Goal: Task Accomplishment & Management: Manage account settings

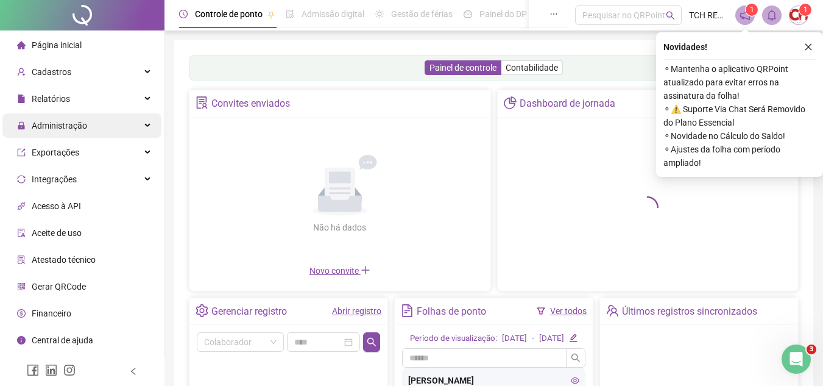
click at [134, 128] on div "Administração" at bounding box center [81, 125] width 159 height 24
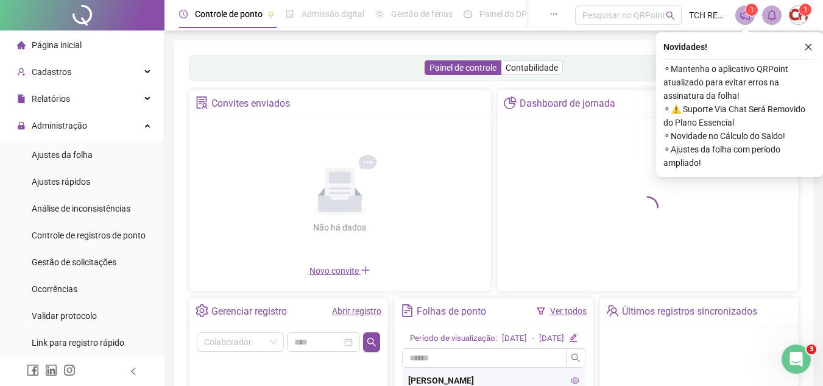
click at [107, 152] on li "Ajustes da folha" at bounding box center [81, 155] width 159 height 24
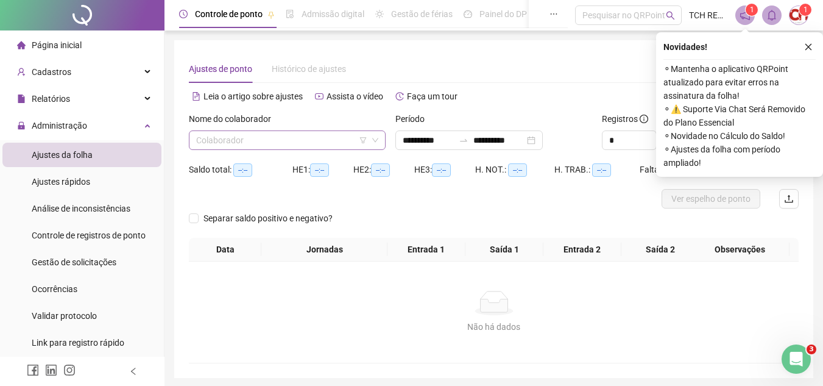
click at [308, 133] on input "search" at bounding box center [281, 140] width 171 height 18
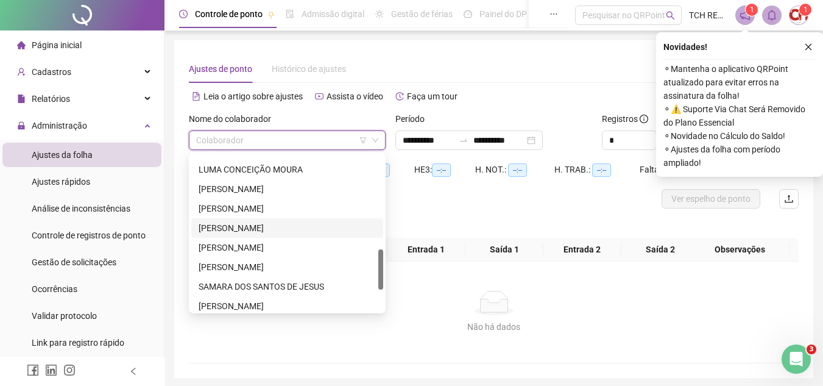
scroll to position [244, 0]
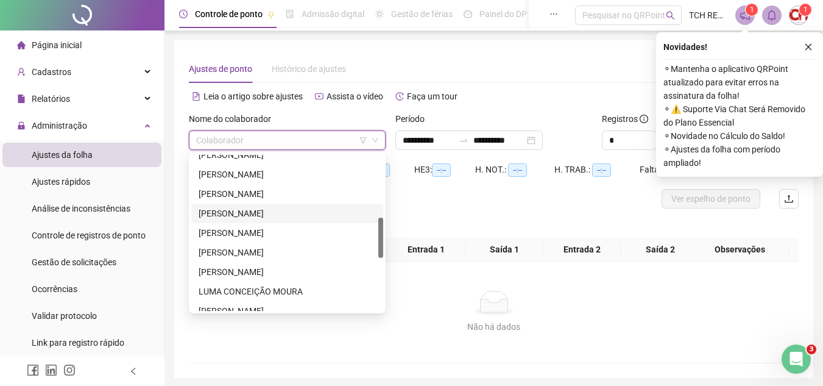
click at [253, 217] on div "[PERSON_NAME]" at bounding box center [287, 213] width 177 height 13
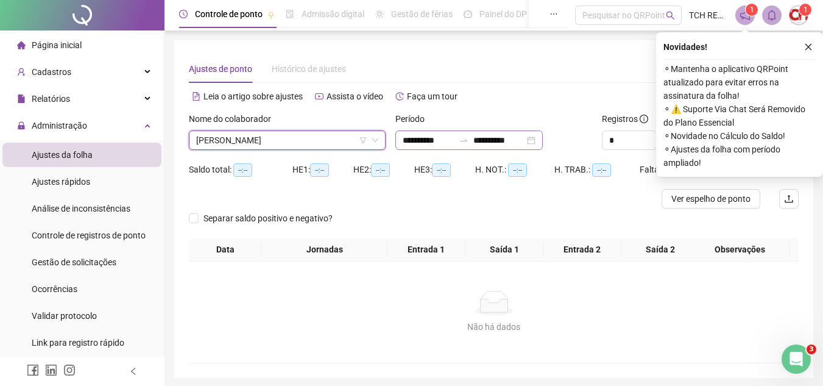
click at [543, 141] on div "**********" at bounding box center [468, 139] width 147 height 19
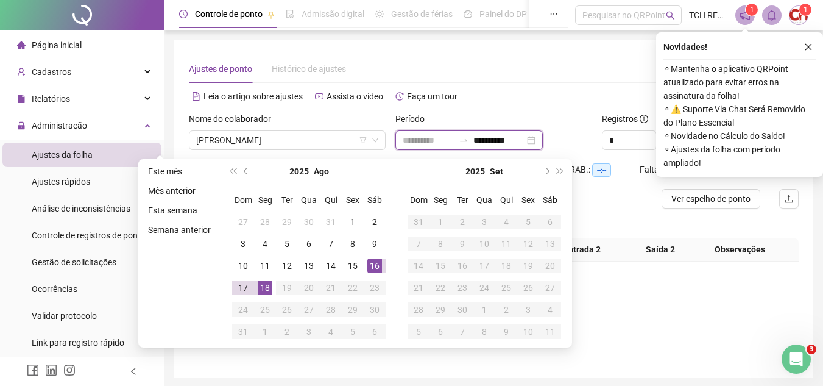
type input "**********"
click at [365, 263] on td "16" at bounding box center [375, 266] width 22 height 22
type input "**********"
drag, startPoint x: 258, startPoint y: 286, endPoint x: 310, endPoint y: 272, distance: 52.9
click at [259, 286] on div "18" at bounding box center [265, 287] width 15 height 15
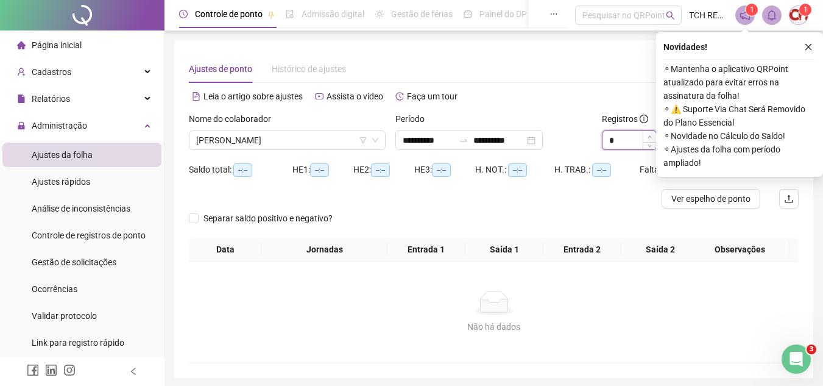
type input "*"
click at [652, 135] on span "Increase Value" at bounding box center [649, 136] width 13 height 11
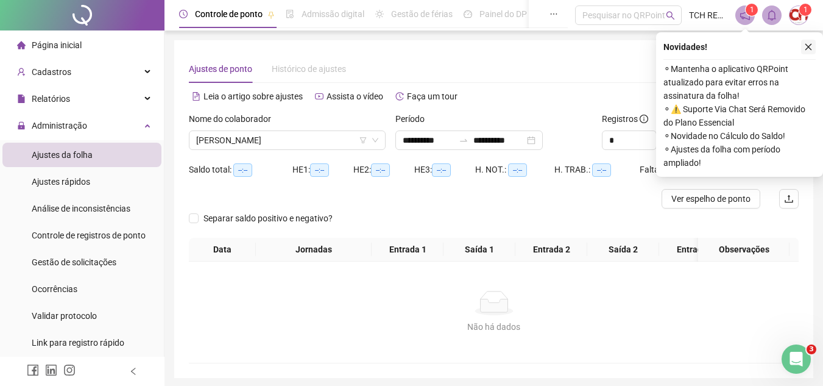
click at [807, 41] on button "button" at bounding box center [808, 47] width 15 height 15
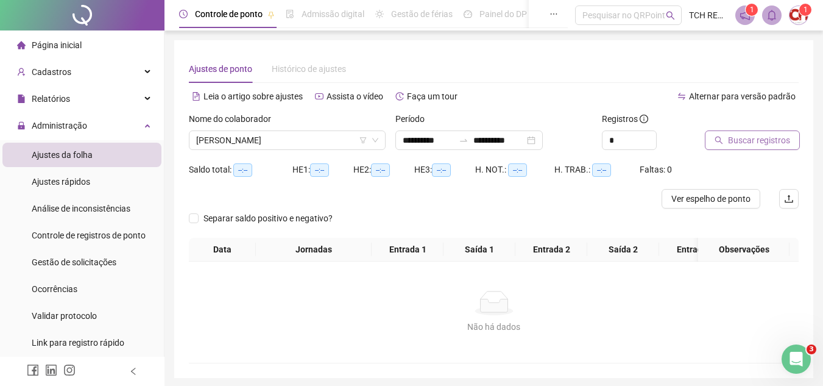
click at [754, 144] on span "Buscar registros" at bounding box center [759, 139] width 62 height 13
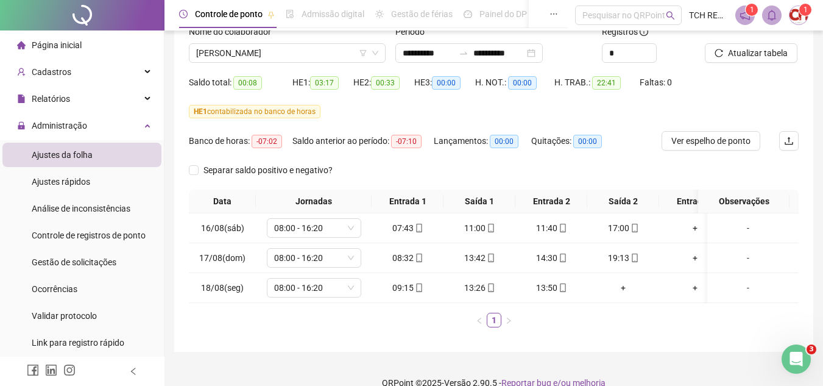
scroll to position [115, 0]
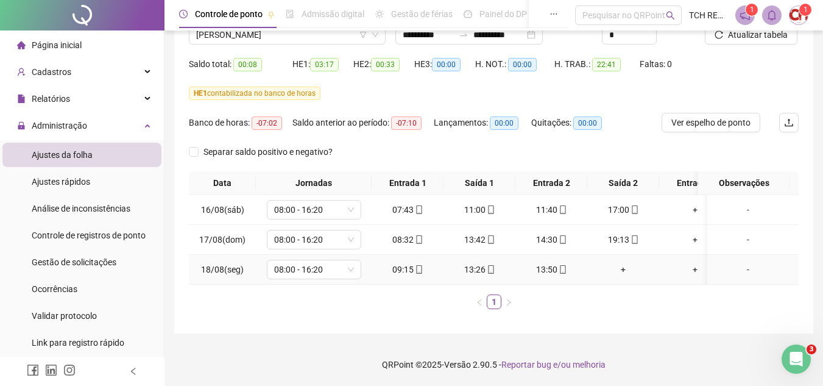
click at [567, 263] on div "13:50" at bounding box center [551, 269] width 62 height 13
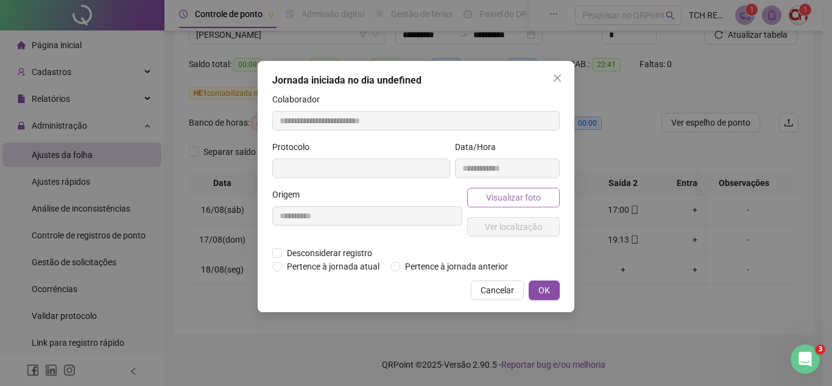
type input "**********"
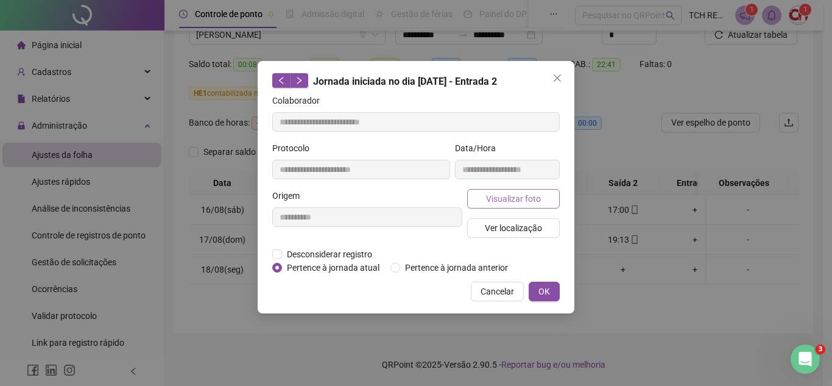
click at [521, 198] on span "Visualizar foto" at bounding box center [513, 198] width 55 height 13
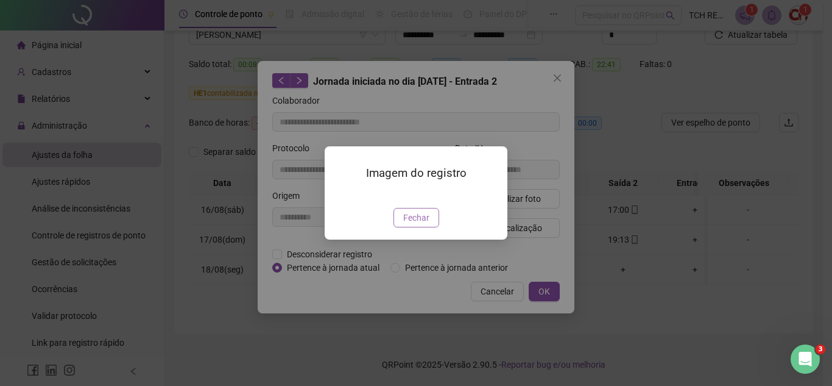
click at [429, 227] on button "Fechar" at bounding box center [417, 217] width 46 height 19
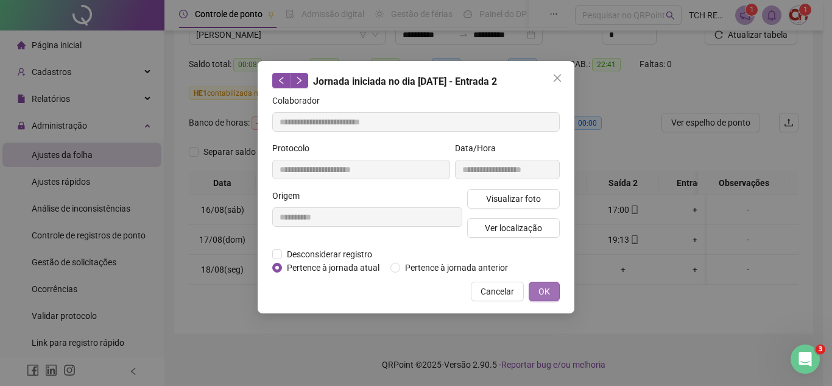
click at [545, 285] on span "OK" at bounding box center [545, 291] width 12 height 13
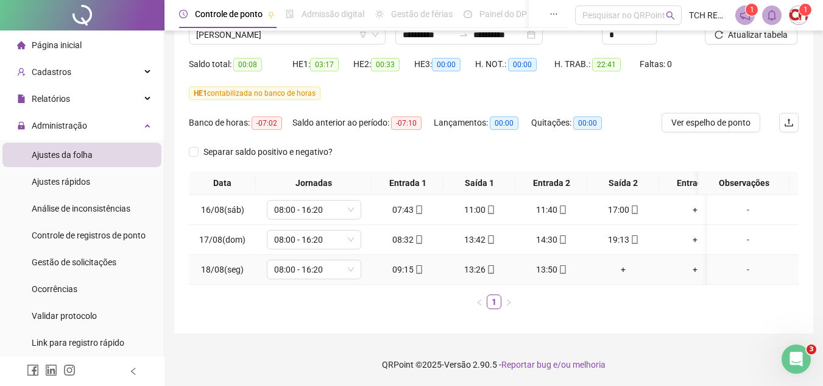
click at [420, 265] on icon "mobile" at bounding box center [418, 269] width 5 height 9
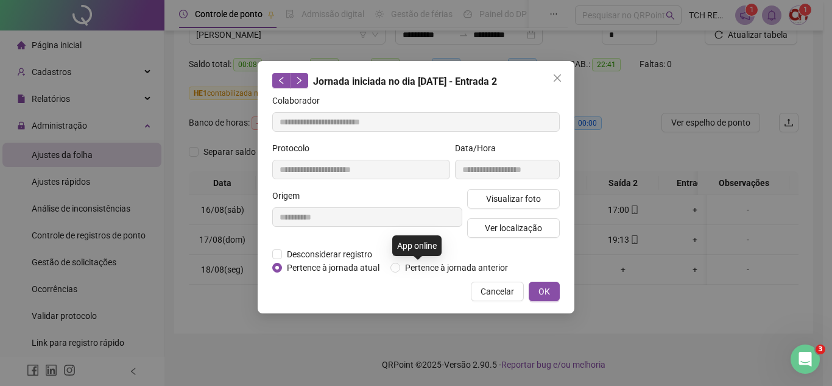
type input "**********"
click at [512, 198] on span "Visualizar foto" at bounding box center [513, 198] width 55 height 13
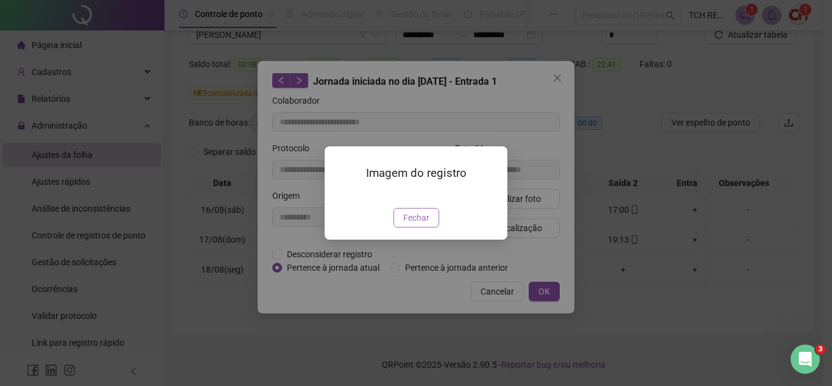
click at [416, 224] on span "Fechar" at bounding box center [416, 217] width 26 height 13
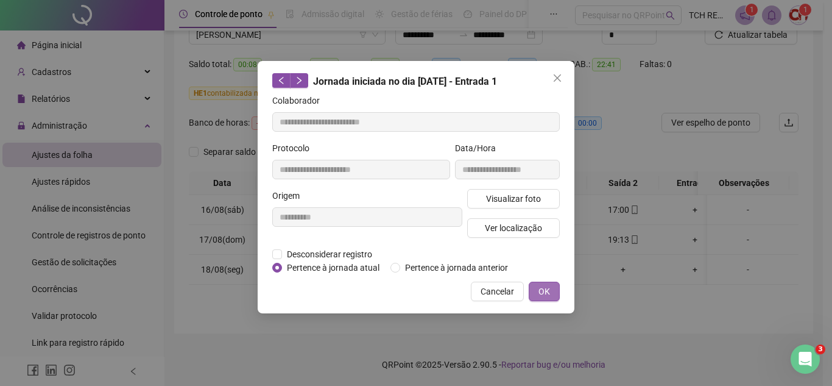
click at [536, 289] on button "OK" at bounding box center [544, 291] width 31 height 19
